Goal: Task Accomplishment & Management: Complete application form

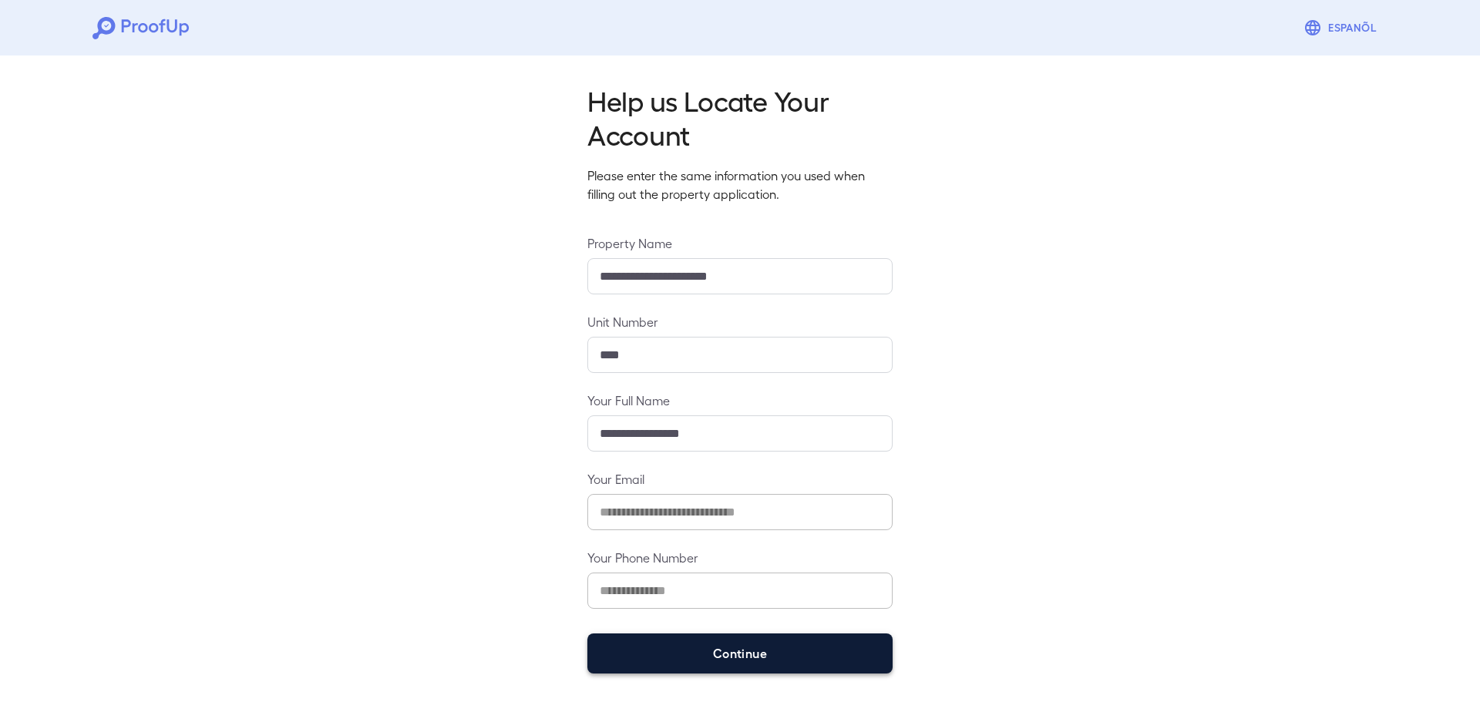
click at [673, 664] on button "Continue" at bounding box center [739, 653] width 305 height 40
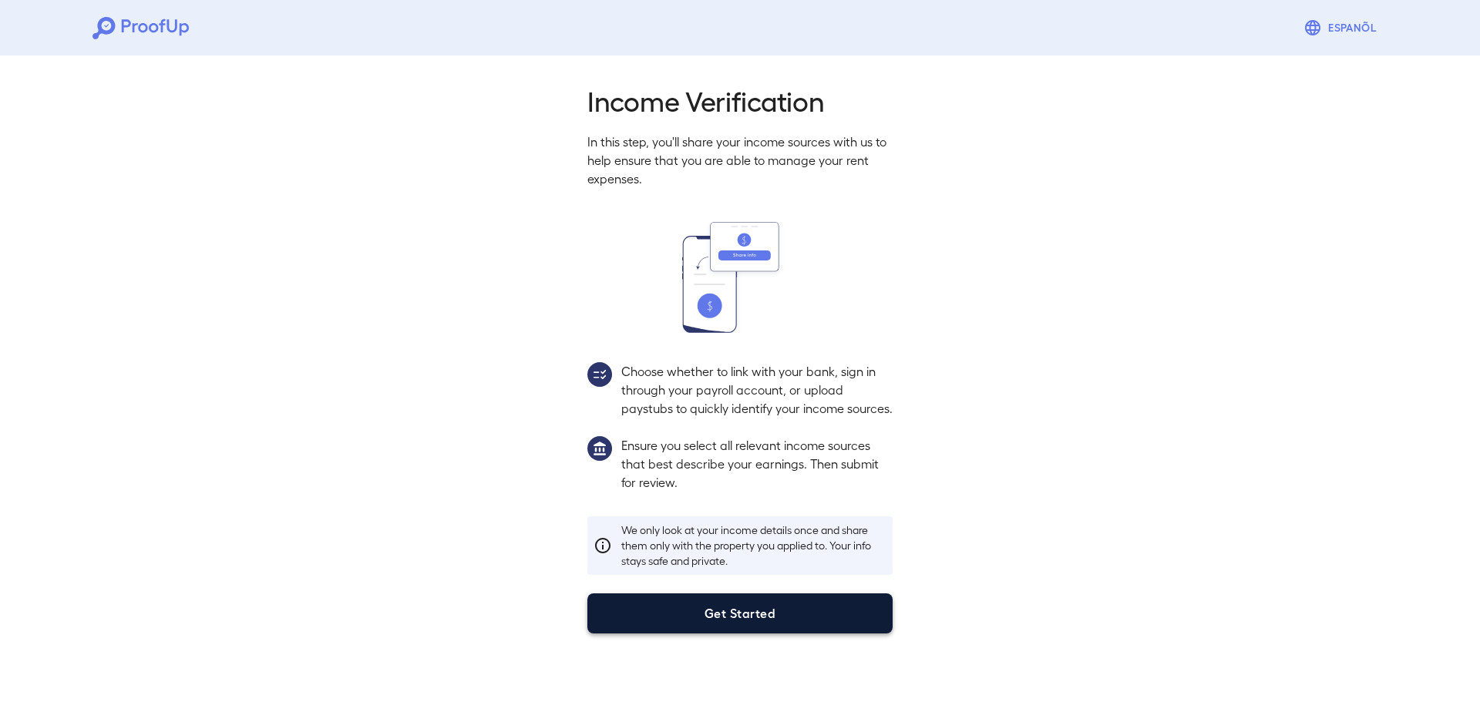
click at [699, 631] on button "Get Started" at bounding box center [739, 613] width 305 height 40
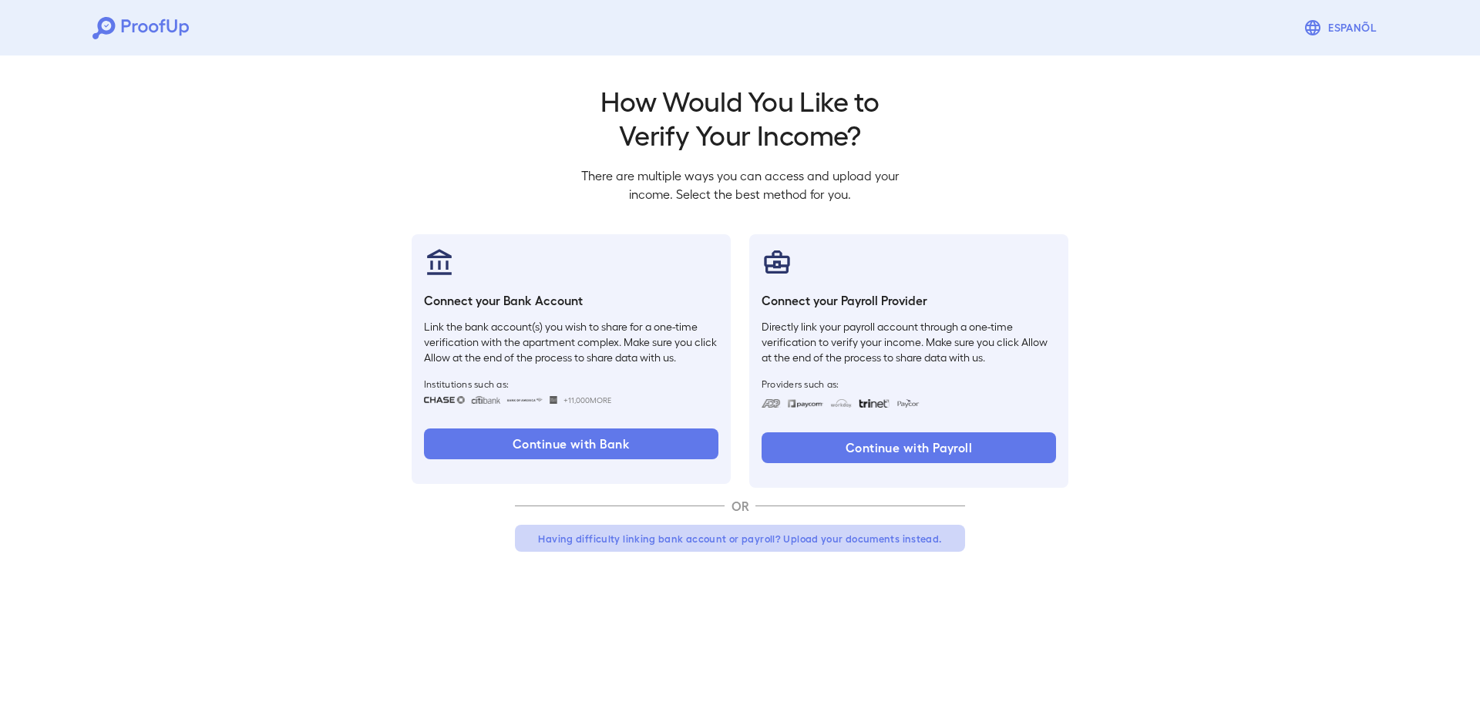
click at [696, 536] on button "Having difficulty linking bank account or payroll? Upload your documents instea…" at bounding box center [740, 539] width 450 height 28
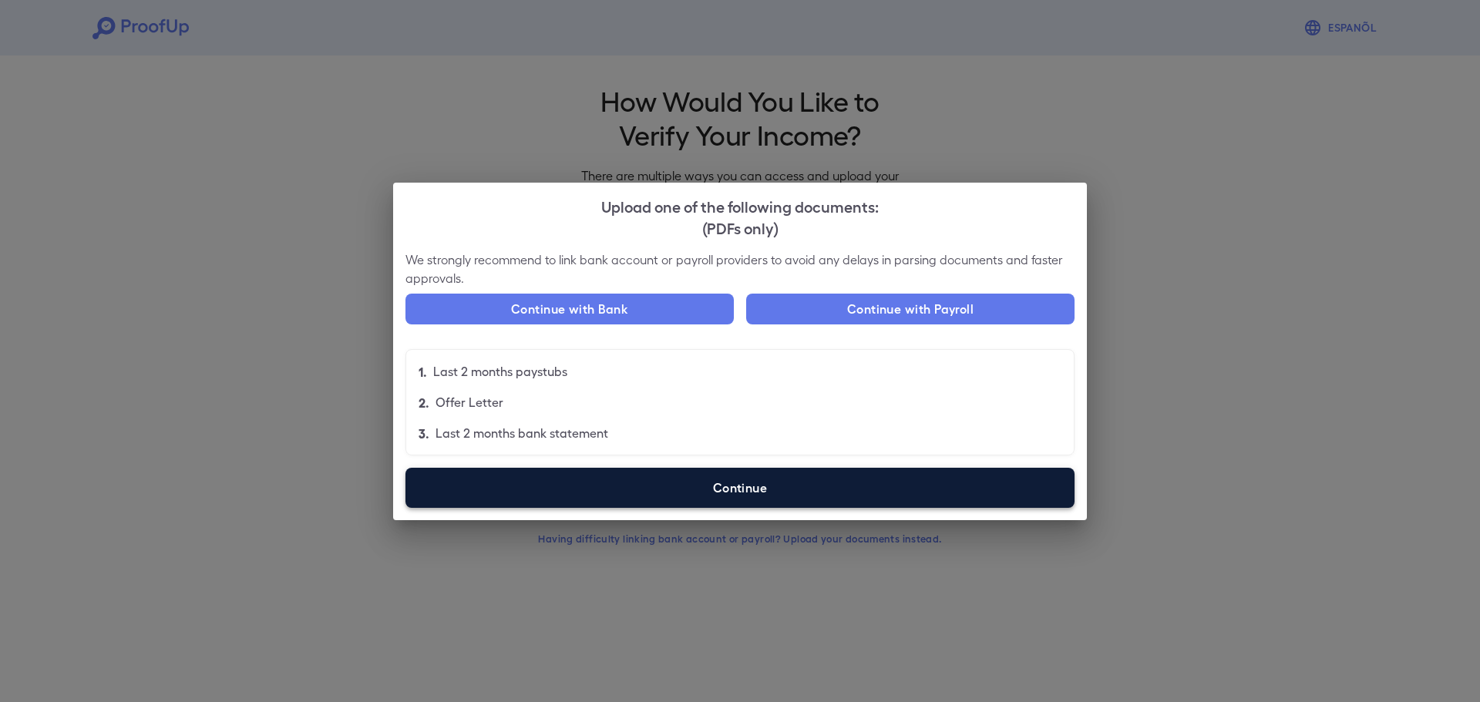
click at [692, 498] on label "Continue" at bounding box center [739, 488] width 669 height 40
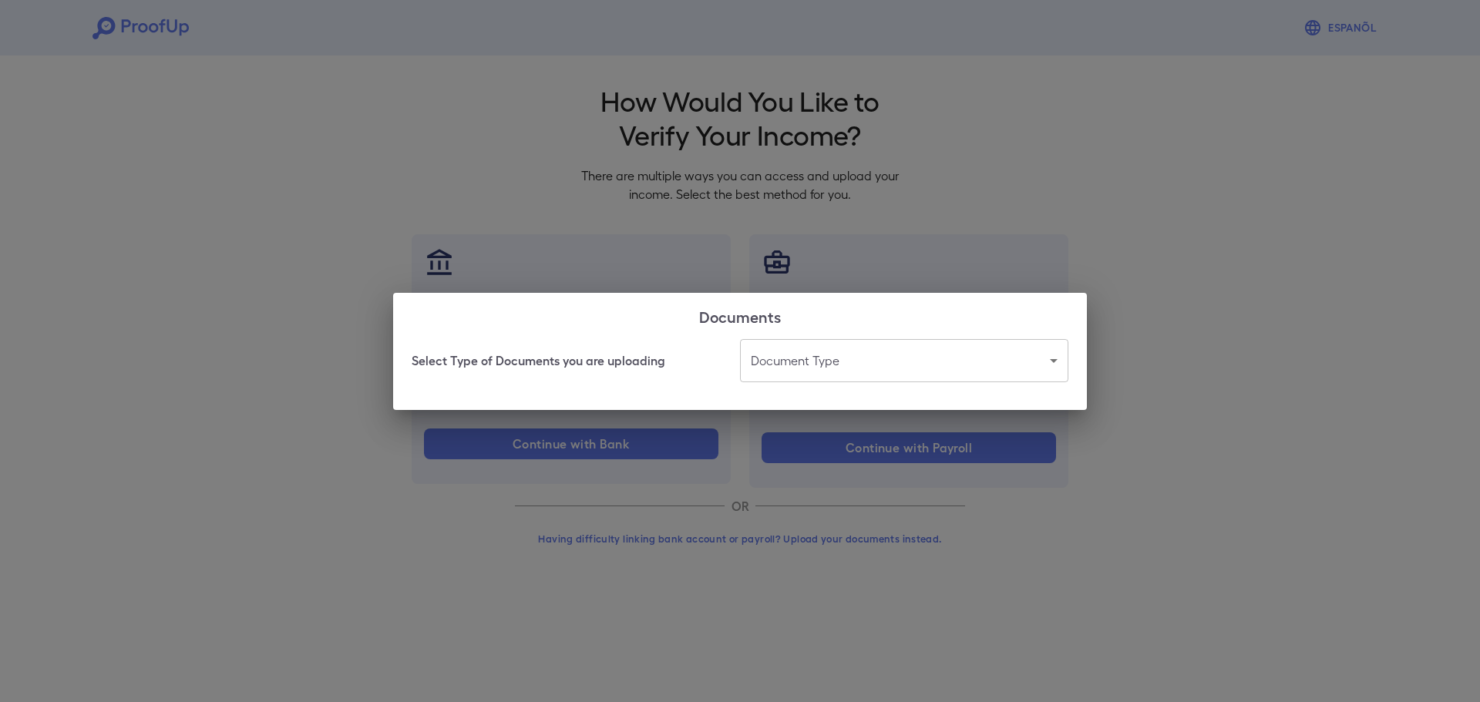
click at [819, 370] on body "Espanõl Go back How Would You Like to Verify Your Income? There are multiple wa…" at bounding box center [740, 294] width 1480 height 589
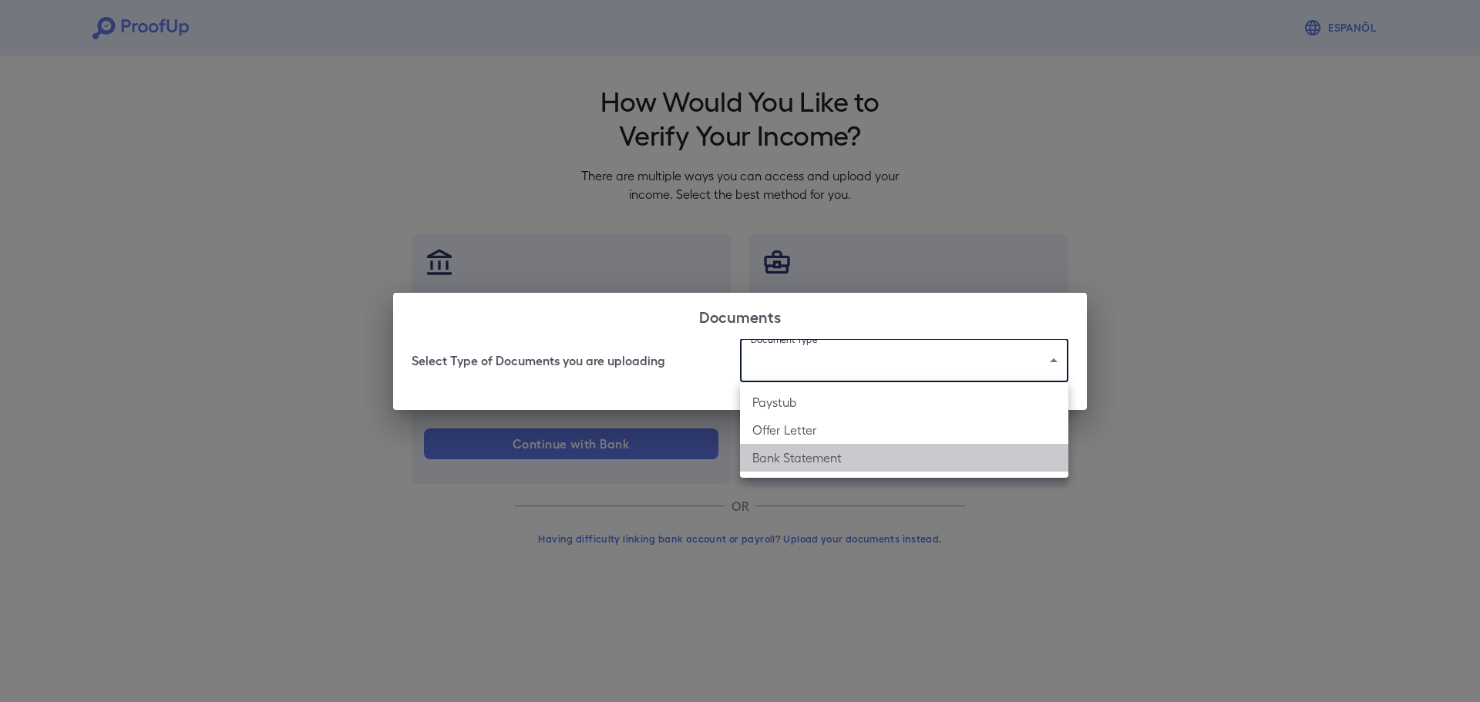
click at [808, 462] on li "Bank Statement" at bounding box center [904, 458] width 328 height 28
type input "**********"
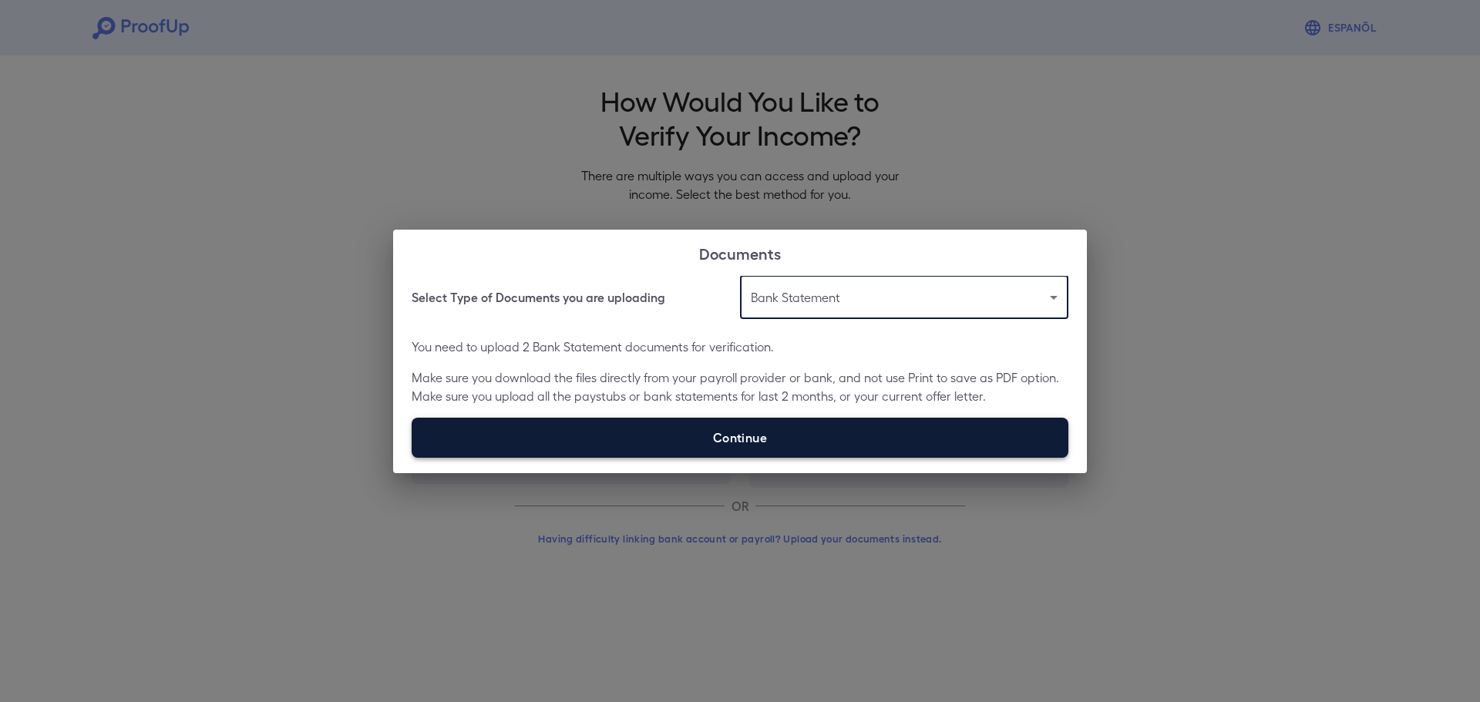
click at [750, 443] on label "Continue" at bounding box center [740, 438] width 657 height 40
click at [412, 457] on input "Continue" at bounding box center [412, 457] width 1 height 1
type input "**********"
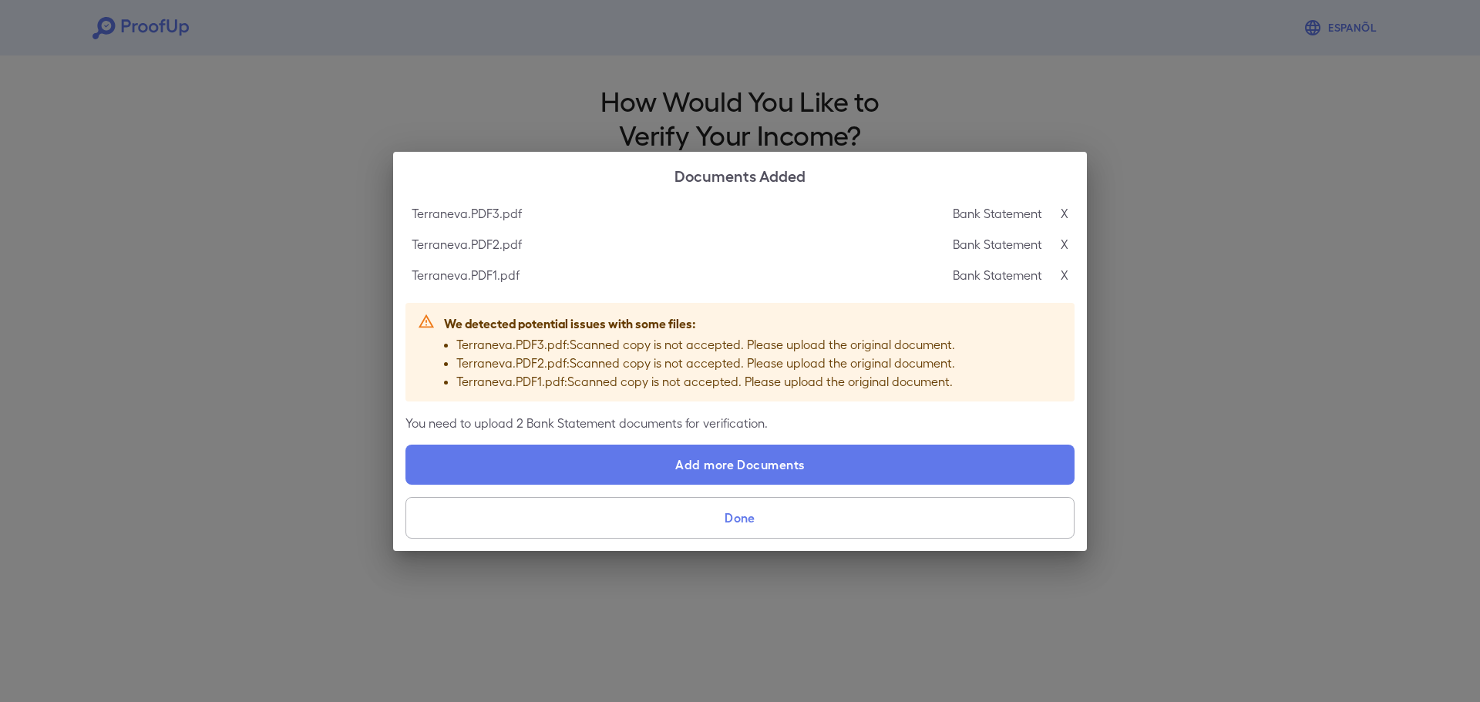
click at [1059, 272] on div "Bank Statement X" at bounding box center [1011, 275] width 116 height 18
click at [1067, 272] on div "Terraneva.PDF1.pdf Bank Statement X" at bounding box center [739, 275] width 669 height 31
click at [1063, 276] on p "X" at bounding box center [1064, 275] width 8 height 18
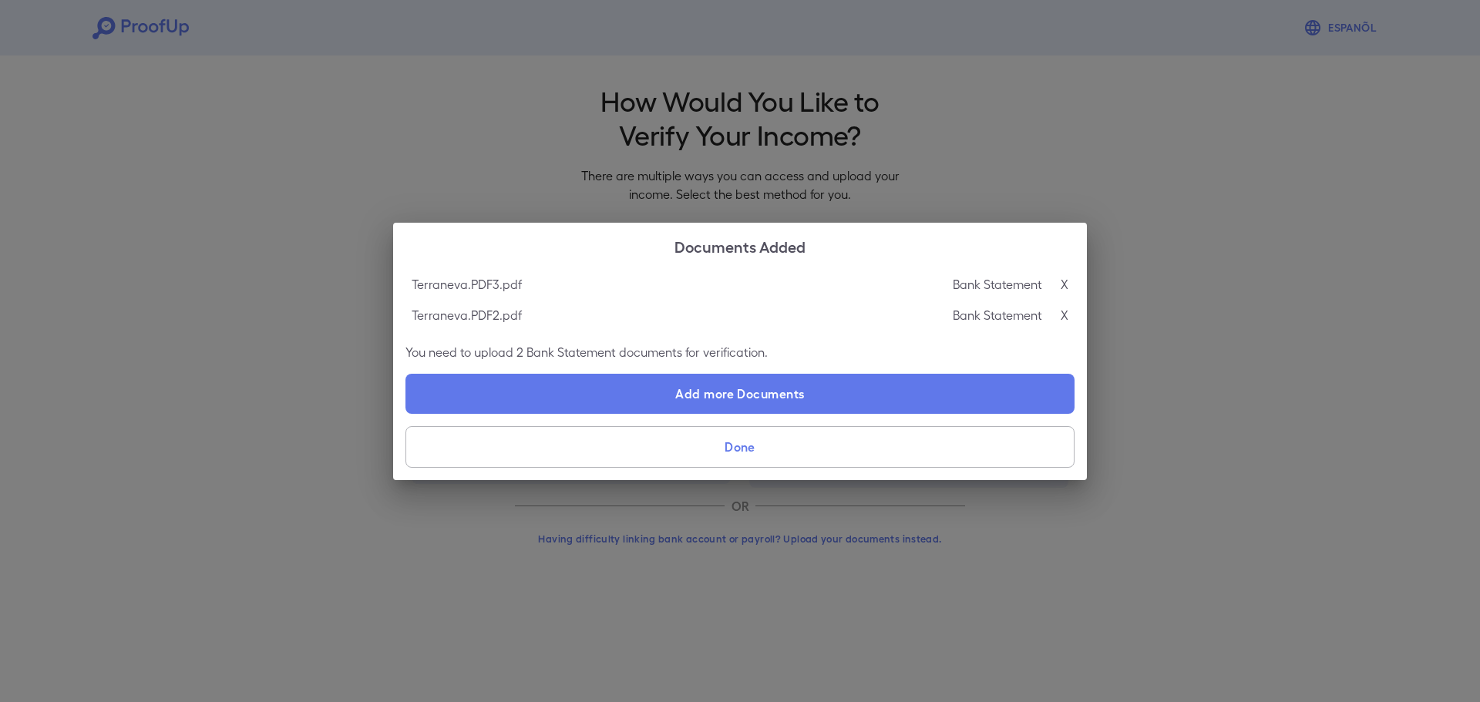
click at [1063, 290] on p "X" at bounding box center [1064, 284] width 8 height 18
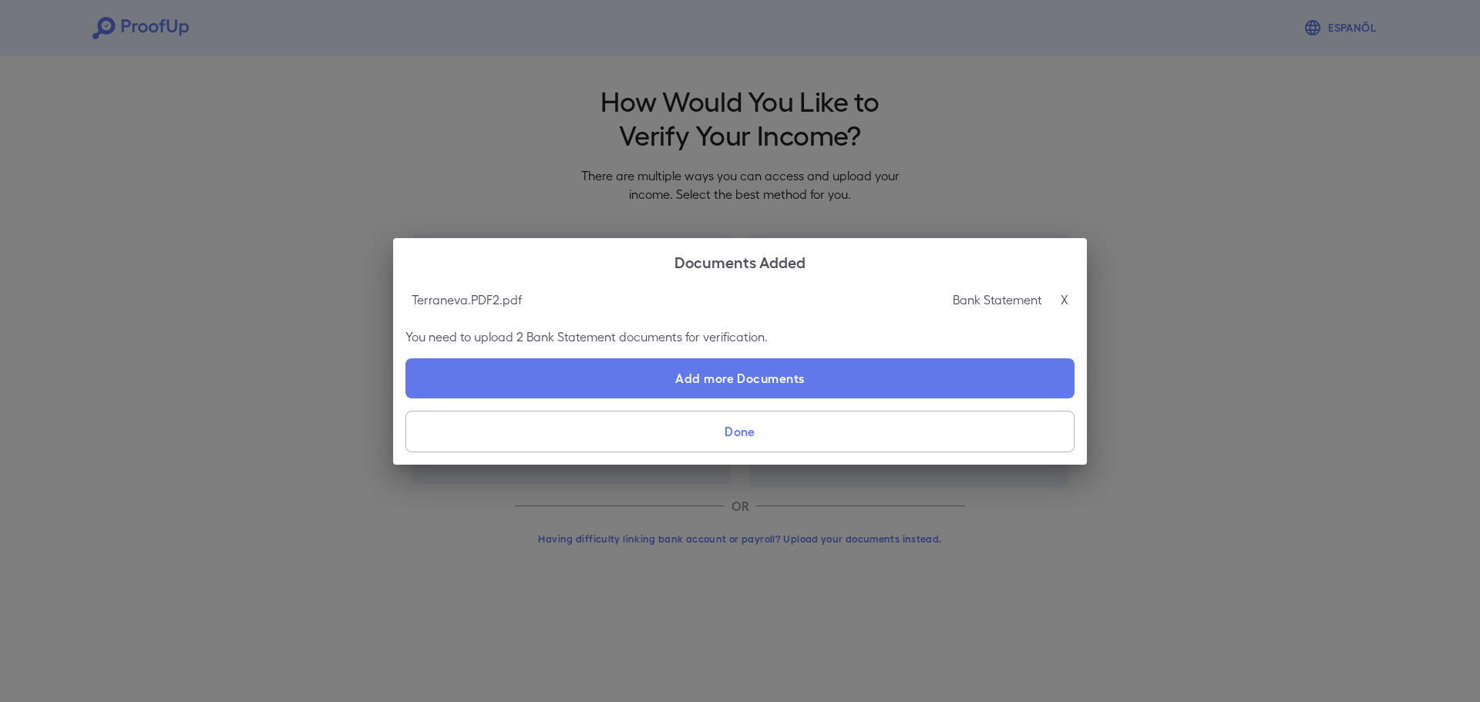
click at [1062, 300] on p "X" at bounding box center [1064, 300] width 8 height 18
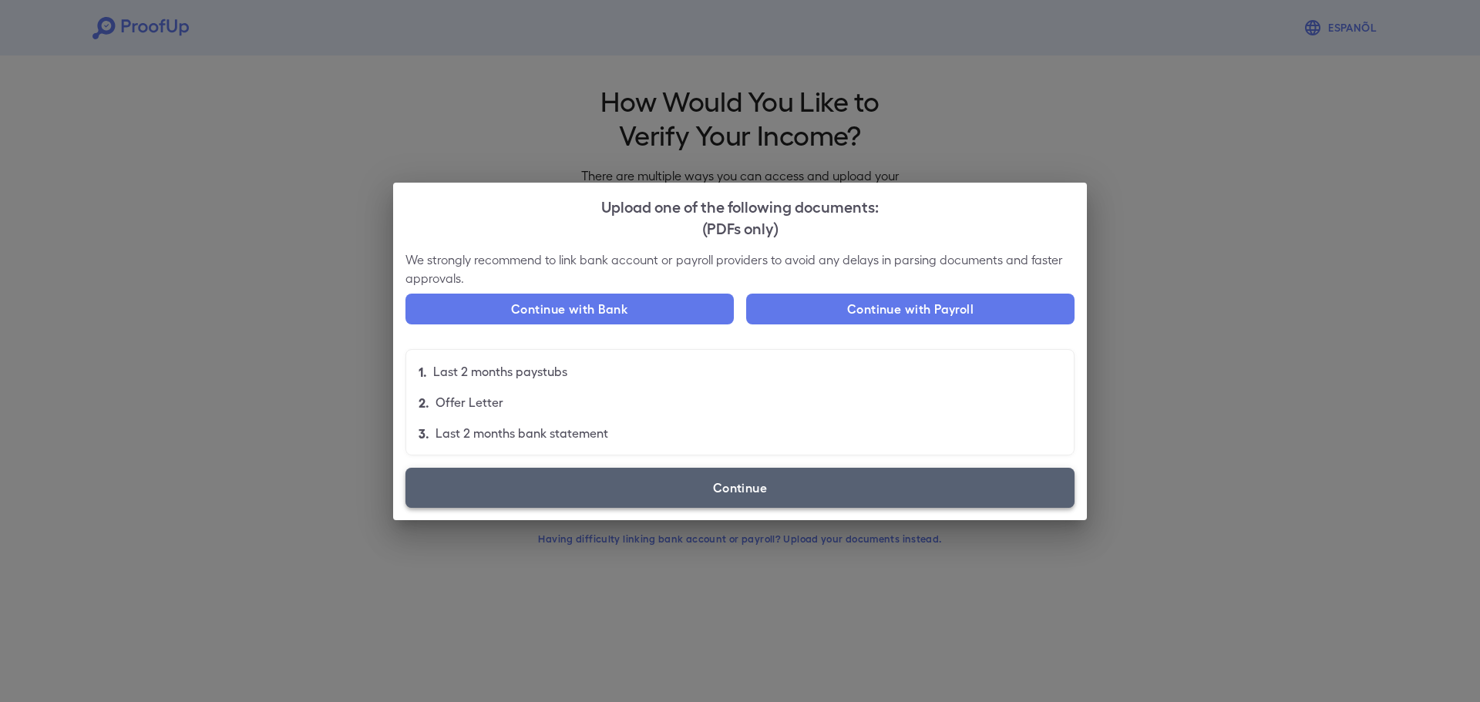
click at [640, 496] on label "Continue" at bounding box center [739, 488] width 669 height 40
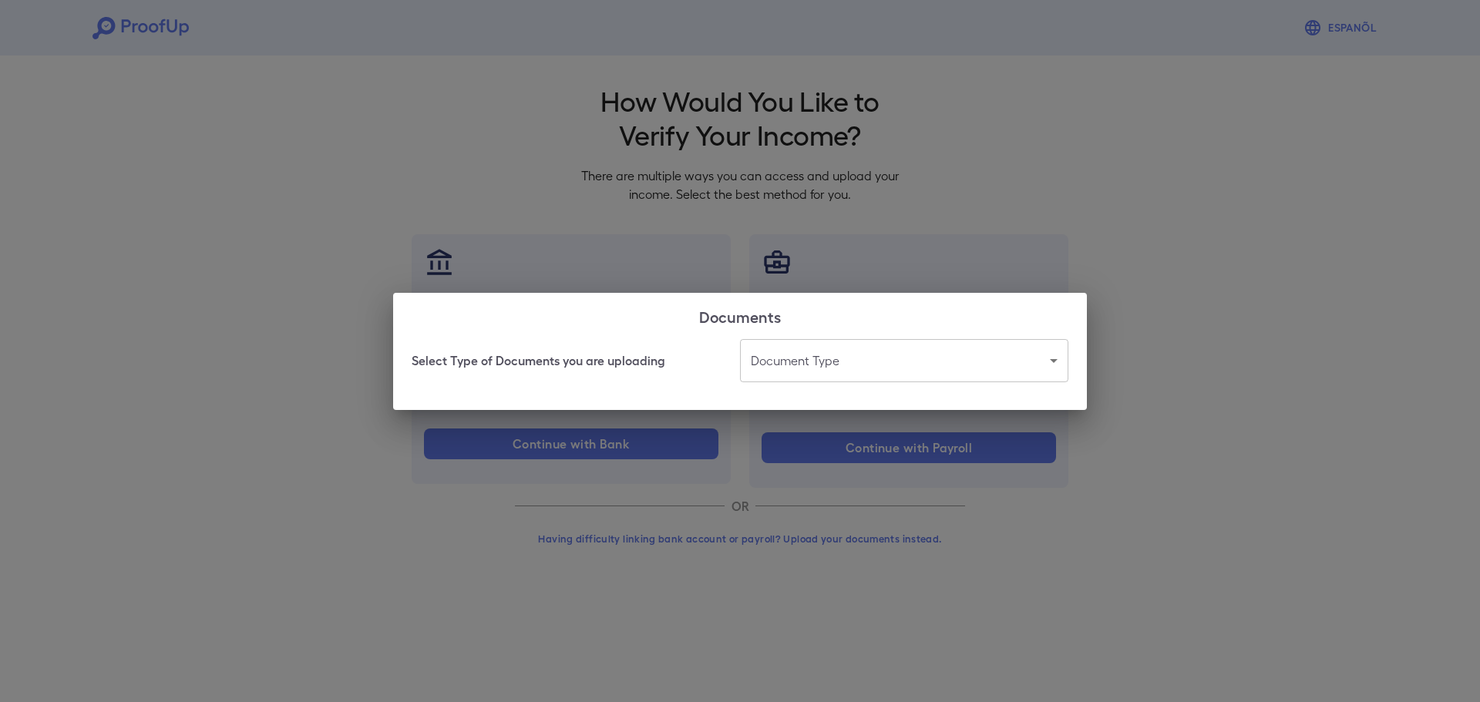
click at [821, 362] on body "Espanõl Go back How Would You Like to Verify Your Income? There are multiple wa…" at bounding box center [740, 294] width 1480 height 589
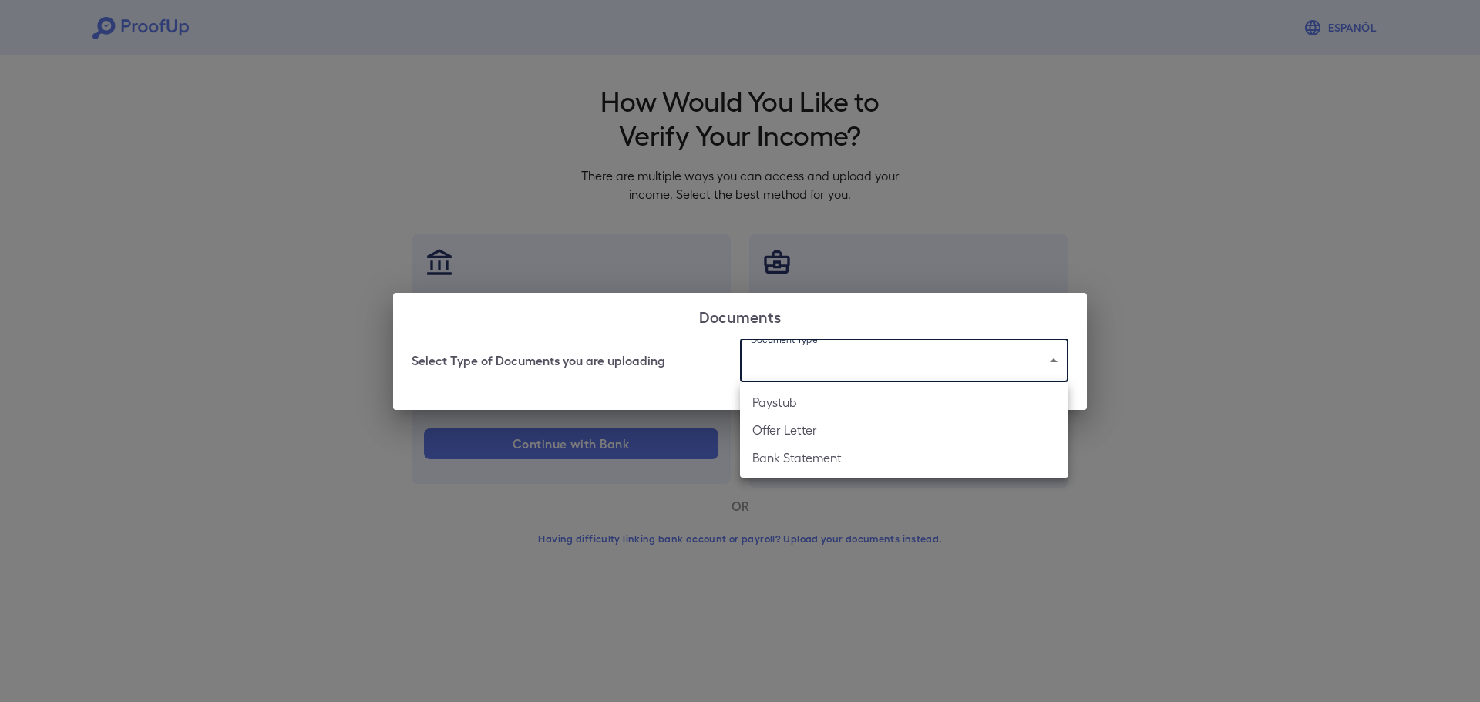
click at [853, 400] on li "Paystub" at bounding box center [904, 402] width 328 height 28
type input "*******"
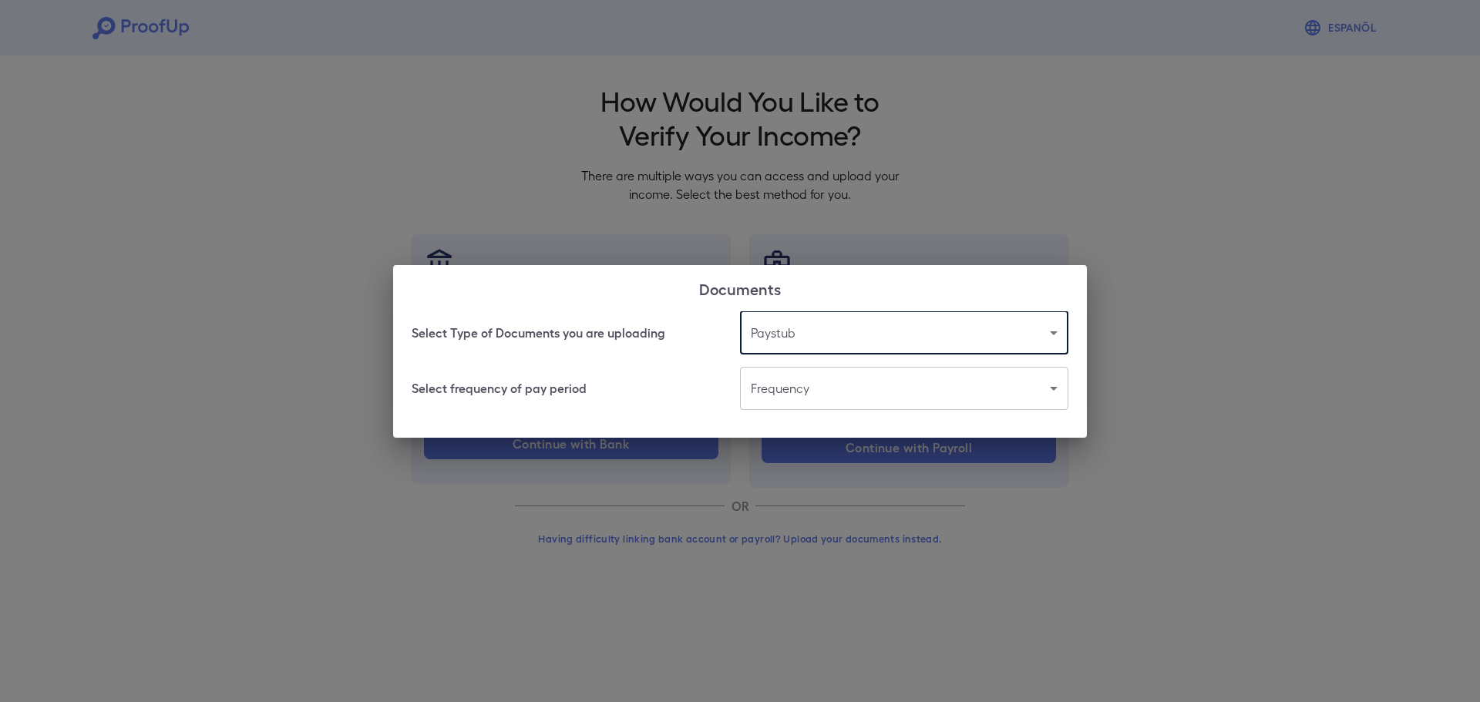
click at [808, 391] on body "Espanõl Go back How Would You Like to Verify Your Income? There are multiple wa…" at bounding box center [740, 294] width 1480 height 589
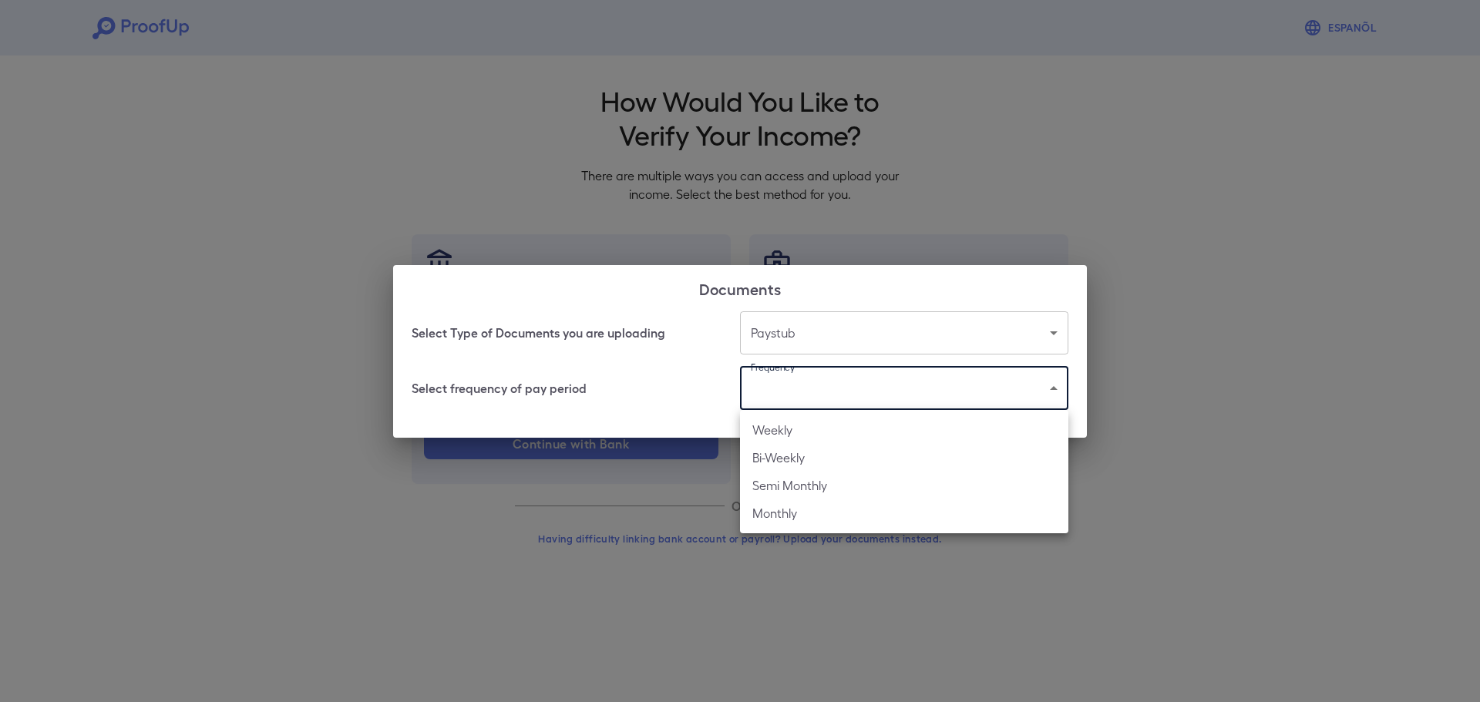
click at [825, 453] on li "Bi-Weekly" at bounding box center [904, 458] width 328 height 28
type input "*********"
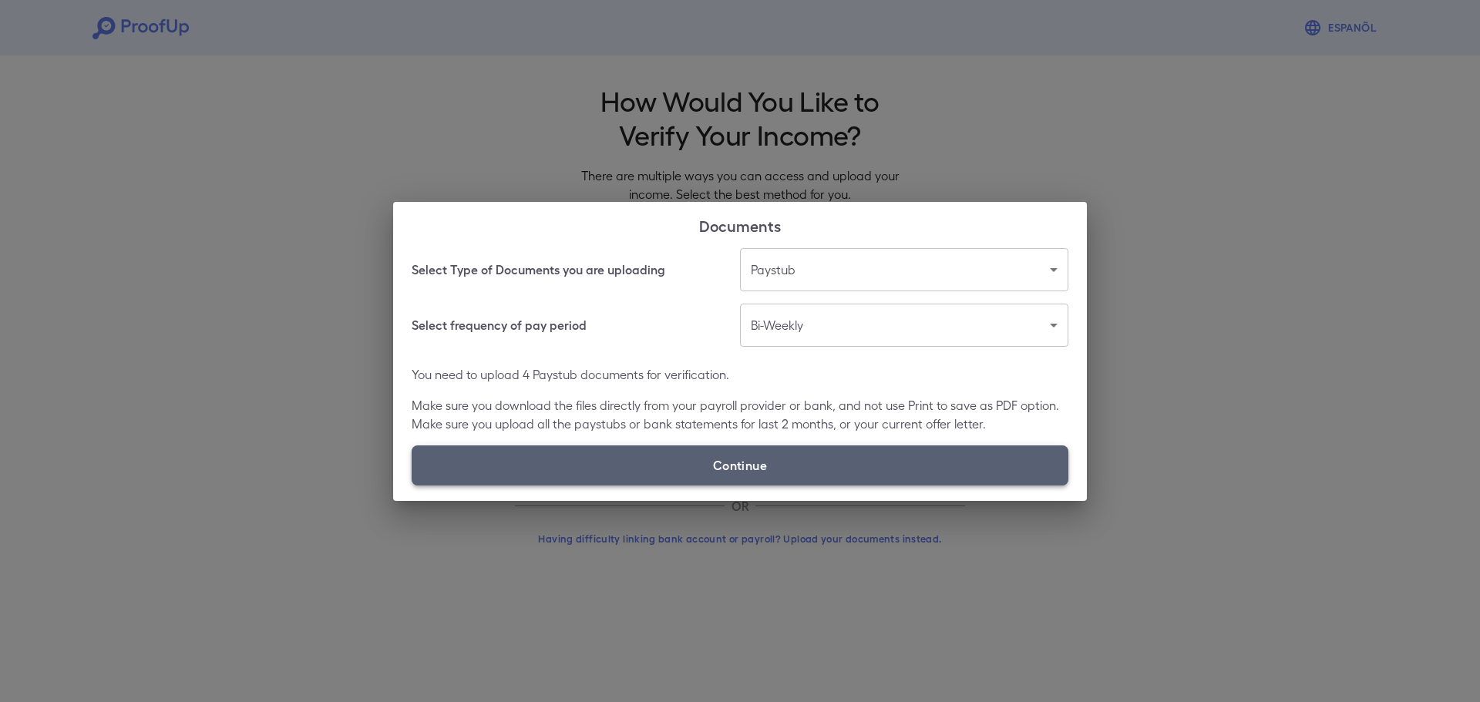
click at [658, 465] on label "Continue" at bounding box center [740, 465] width 657 height 40
click at [412, 485] on input "Continue" at bounding box center [412, 485] width 1 height 1
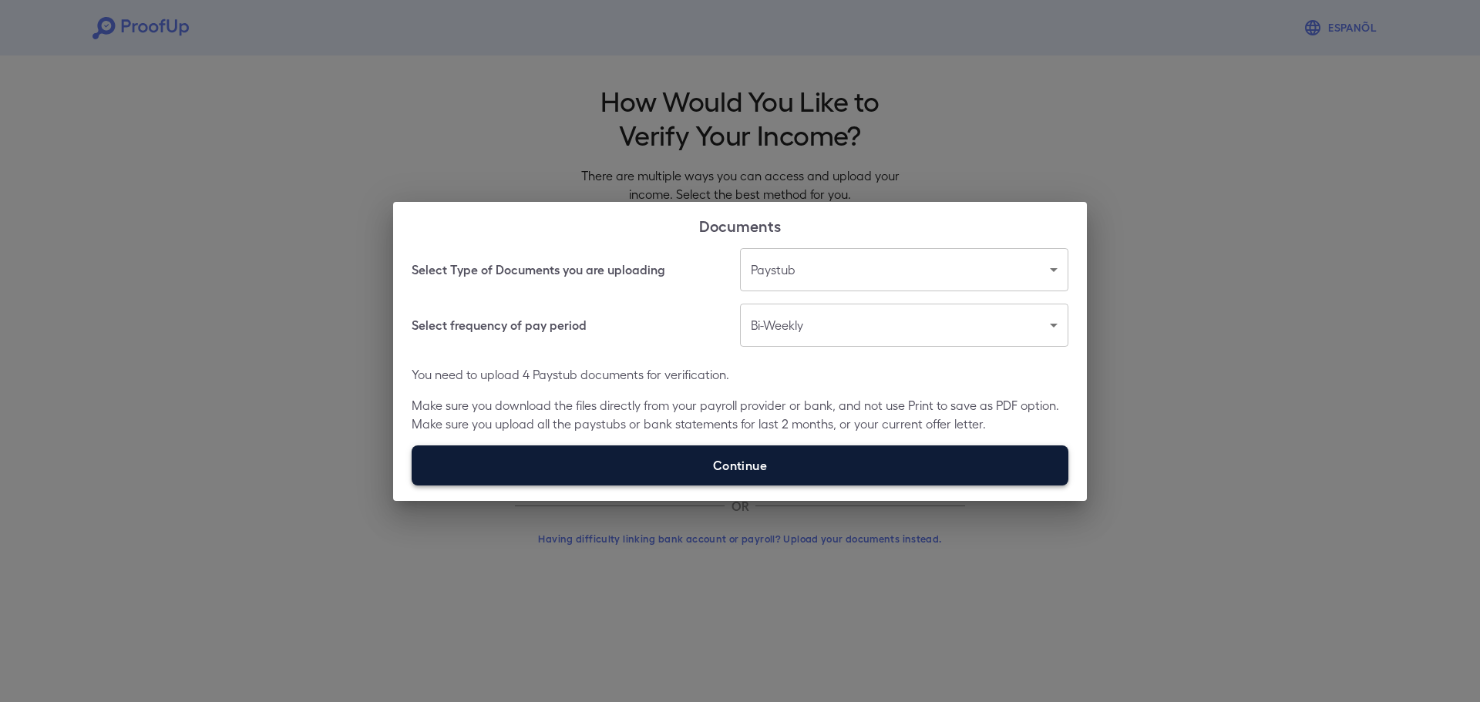
type input "**********"
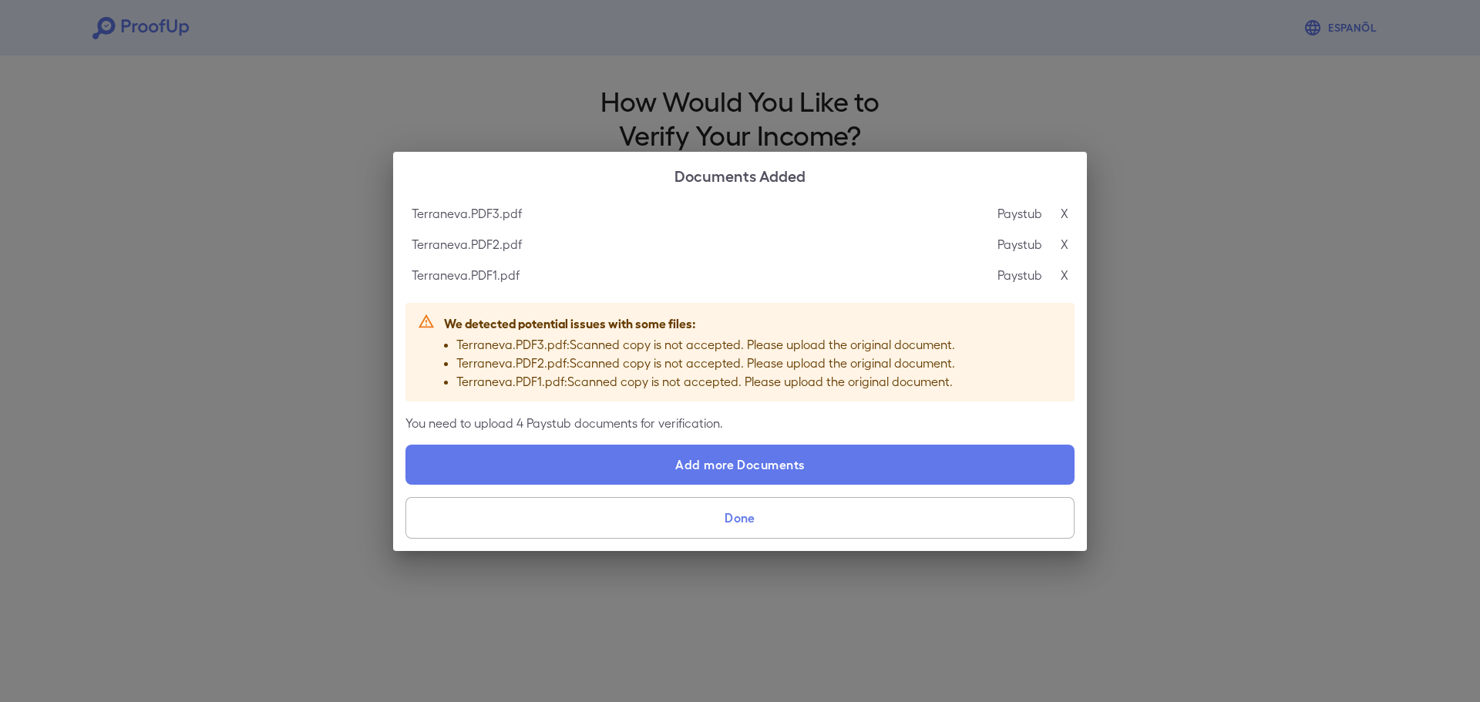
click at [650, 527] on button "Done" at bounding box center [739, 518] width 669 height 42
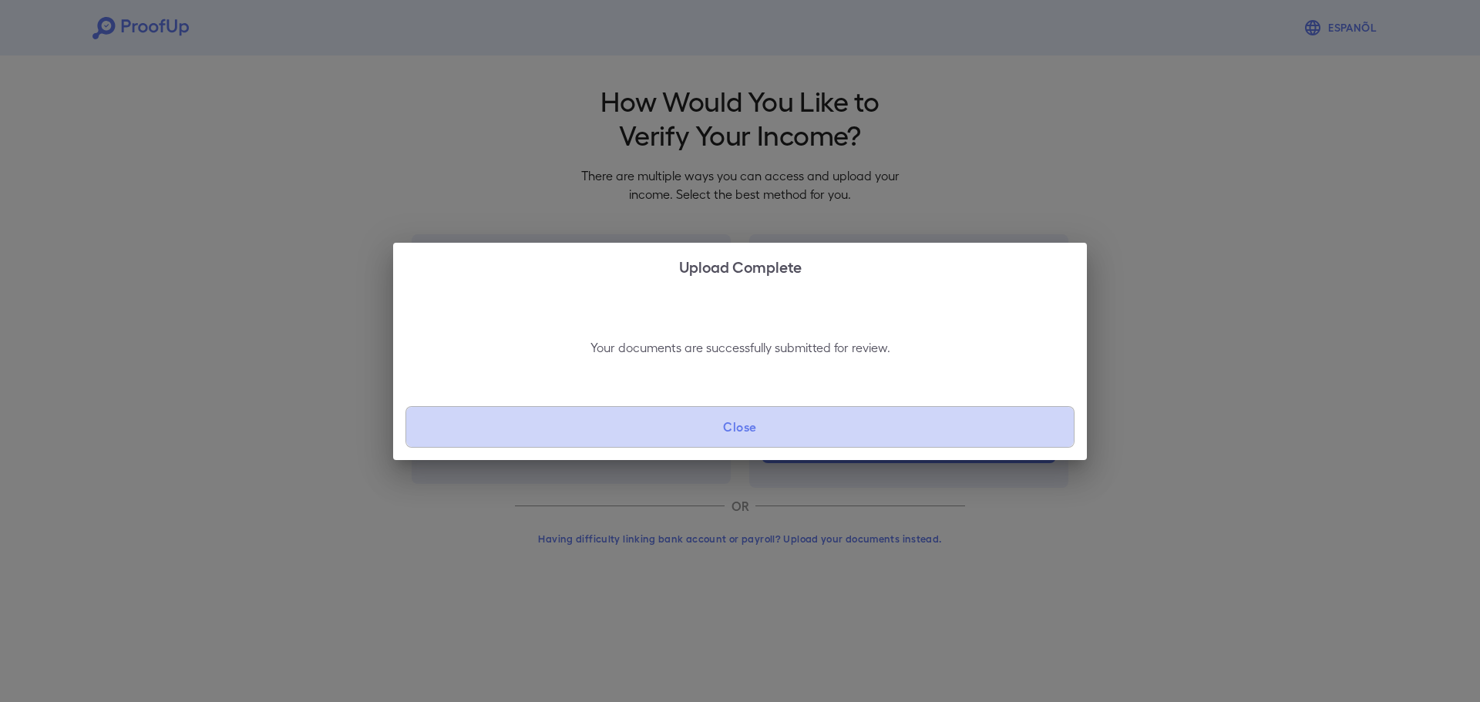
click at [738, 426] on button "Close" at bounding box center [739, 427] width 669 height 42
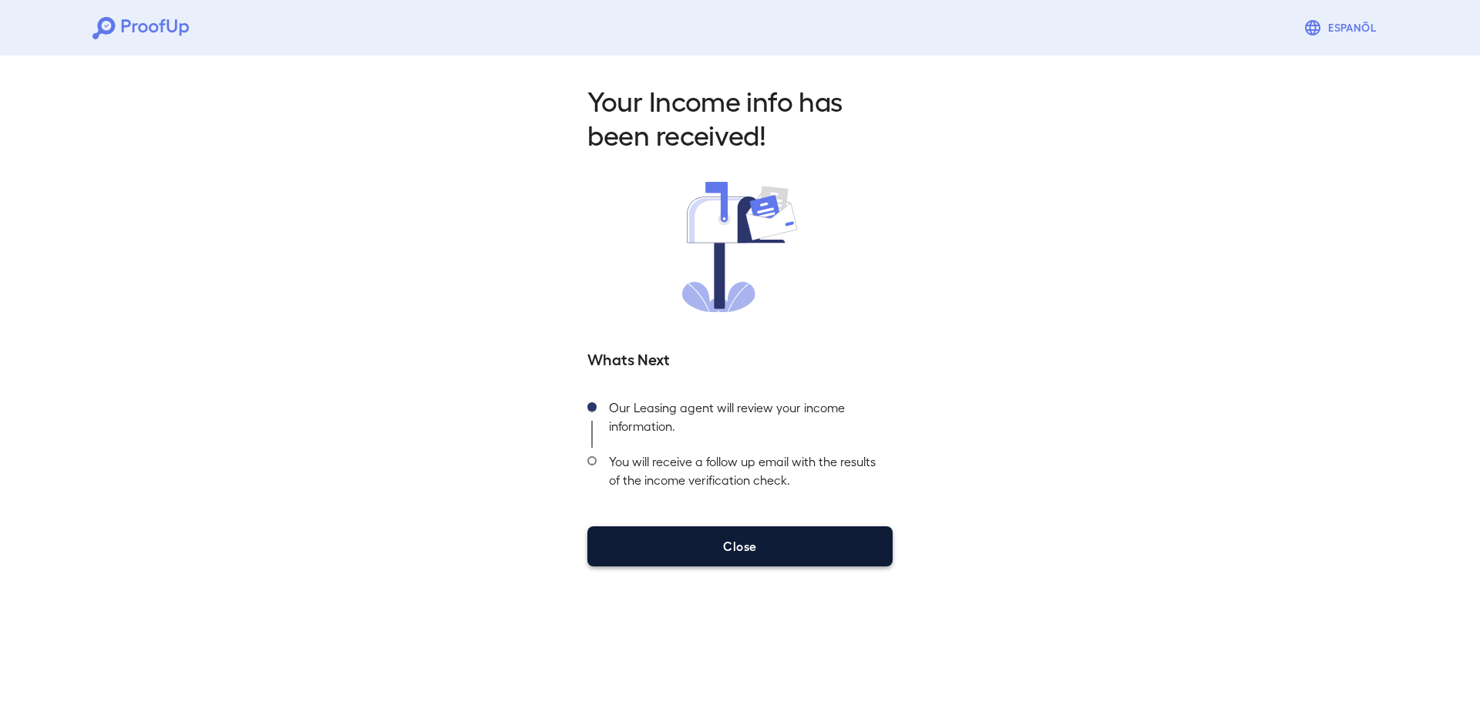
click at [751, 528] on button "Close" at bounding box center [739, 546] width 305 height 40
